Goal: Check status

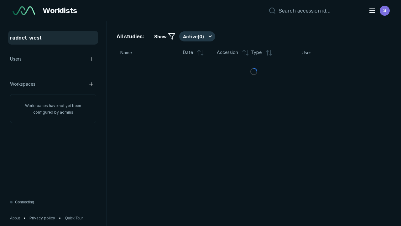
scroll to position [1710, 2609]
